Goal: Information Seeking & Learning: Learn about a topic

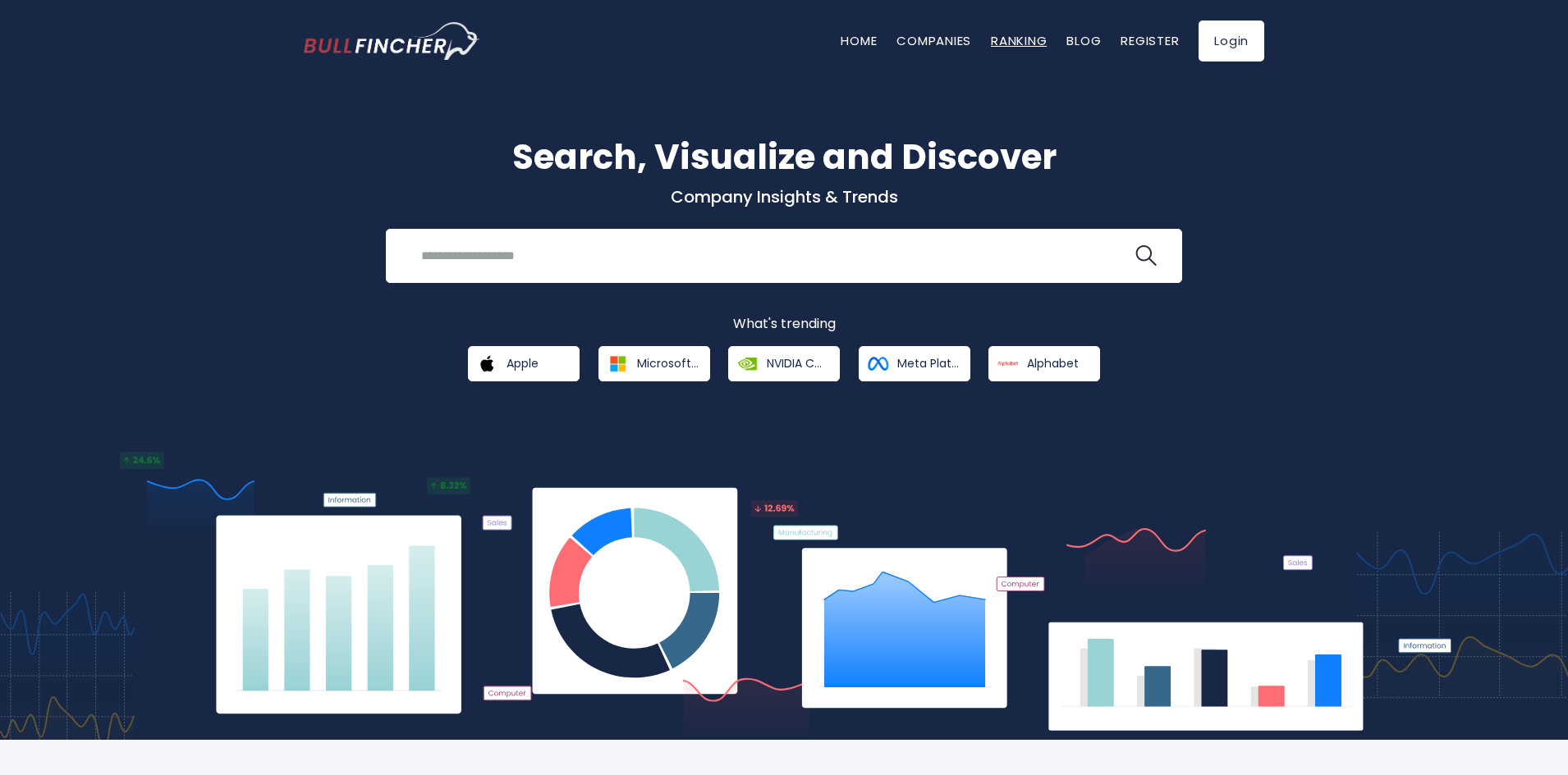
click at [1007, 40] on link "Ranking" at bounding box center [1018, 41] width 56 height 17
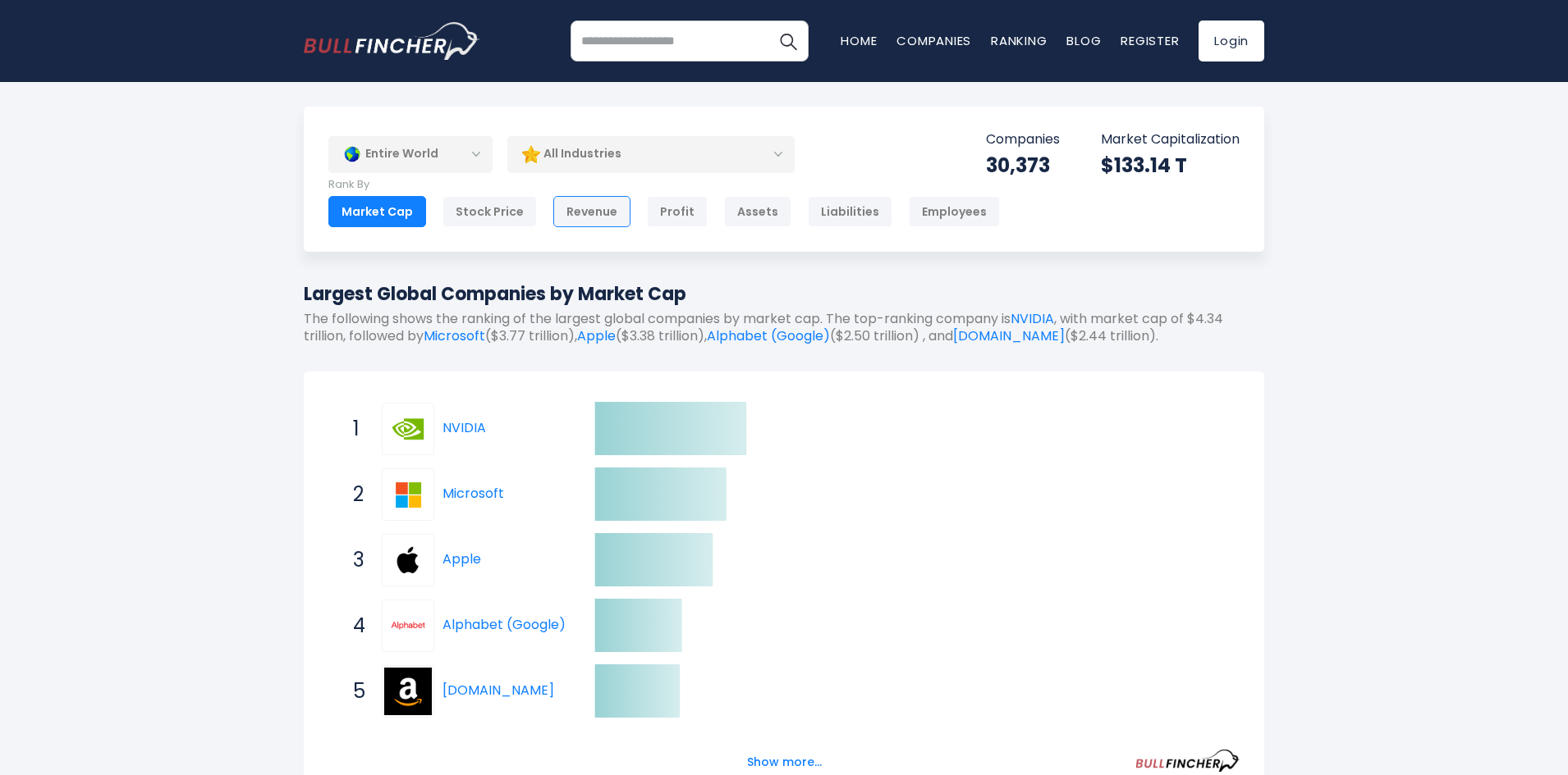
click at [571, 209] on div "Revenue" at bounding box center [591, 212] width 77 height 31
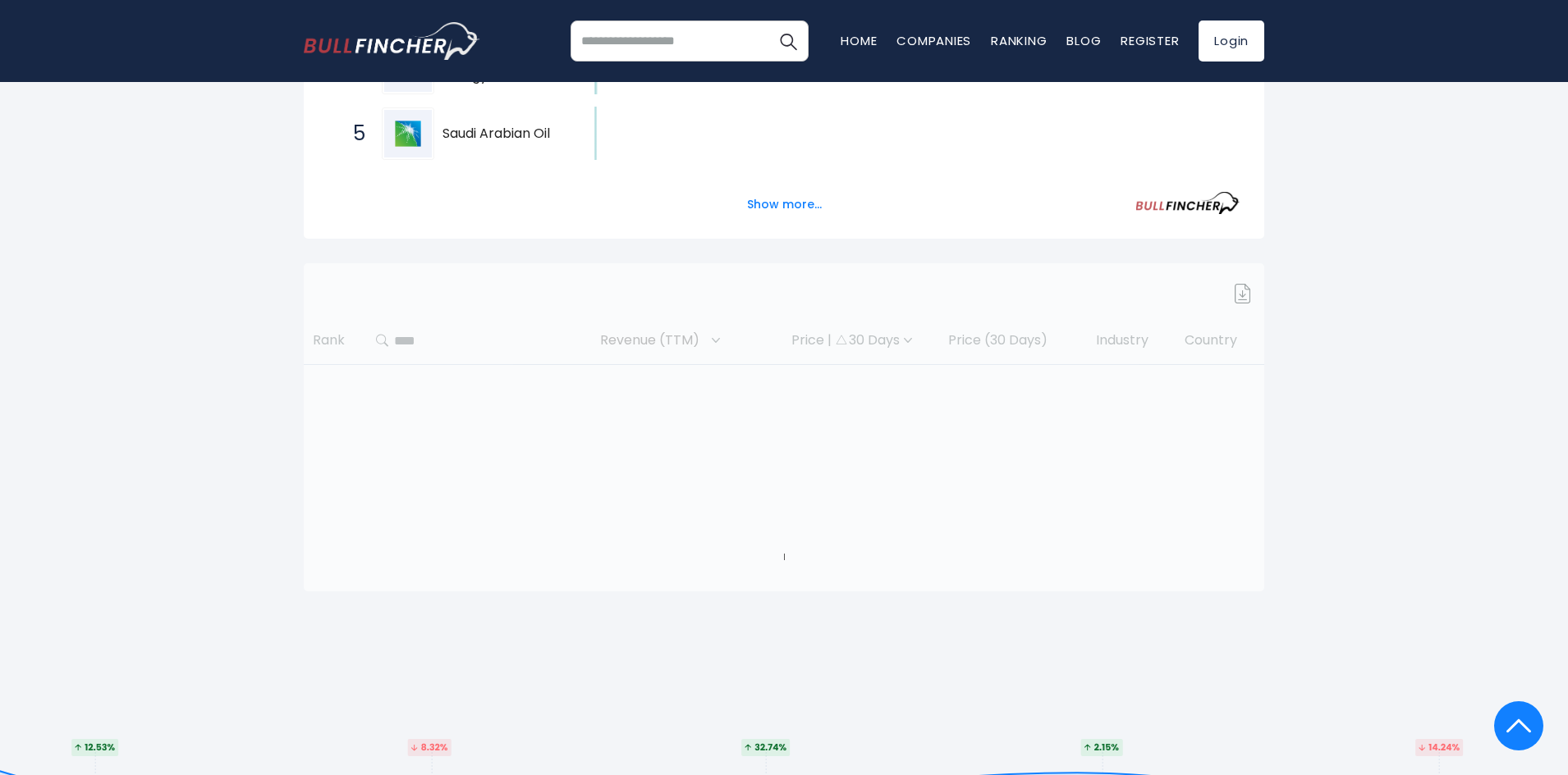
scroll to position [629, 0]
